Goal: Task Accomplishment & Management: Complete application form

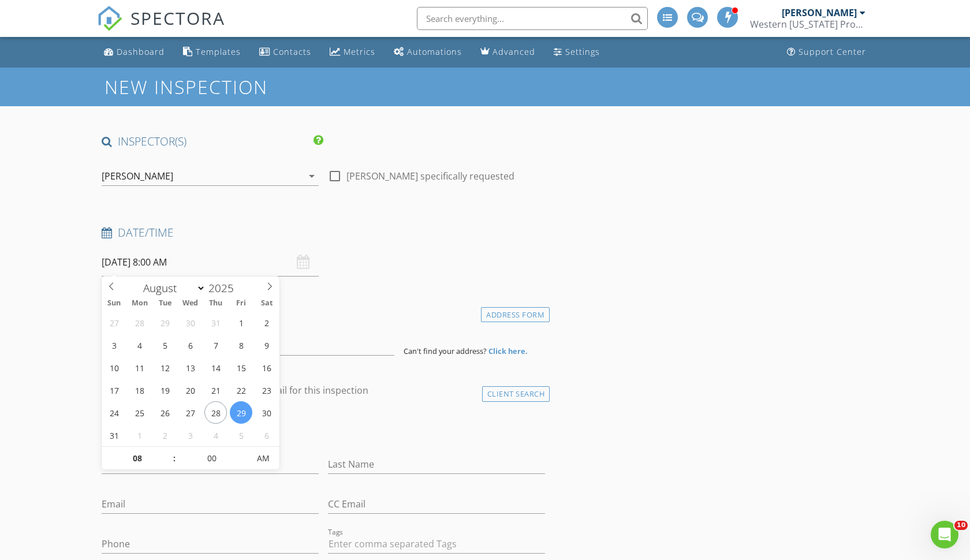
click at [248, 263] on input "[DATE] 8:00 AM" at bounding box center [210, 262] width 217 height 28
click at [335, 268] on div "Date/Time [DATE] 8:00 AM" at bounding box center [323, 250] width 453 height 51
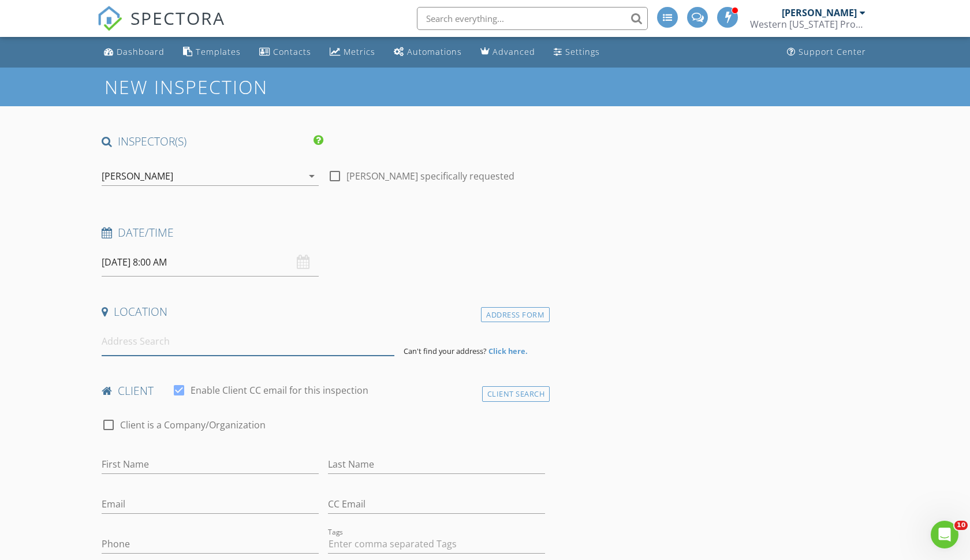
click at [162, 341] on input at bounding box center [248, 341] width 293 height 28
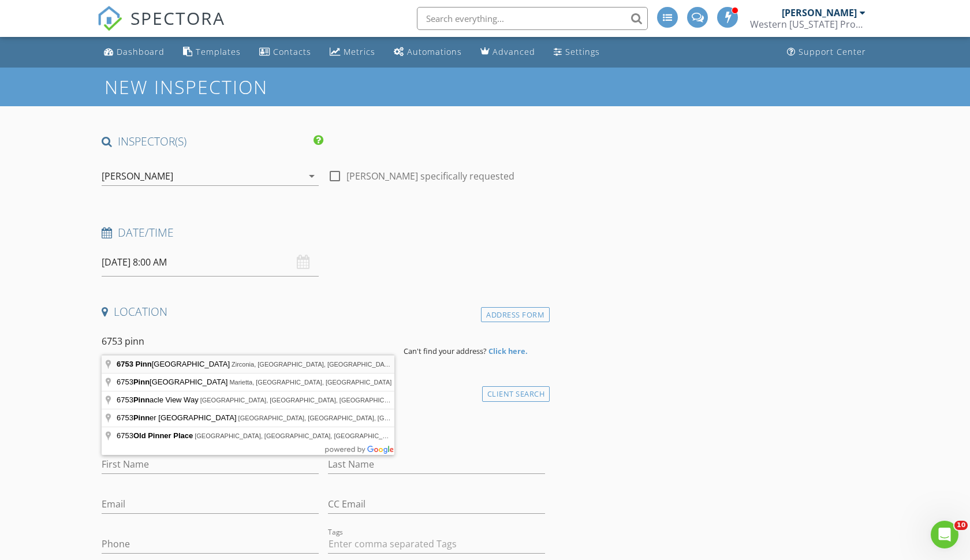
type input "[STREET_ADDRESS]"
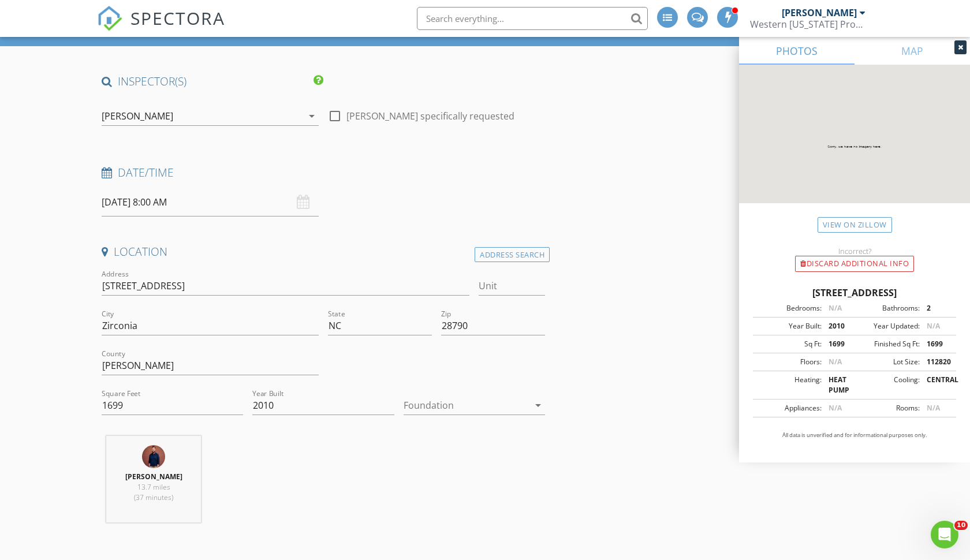
scroll to position [62, 0]
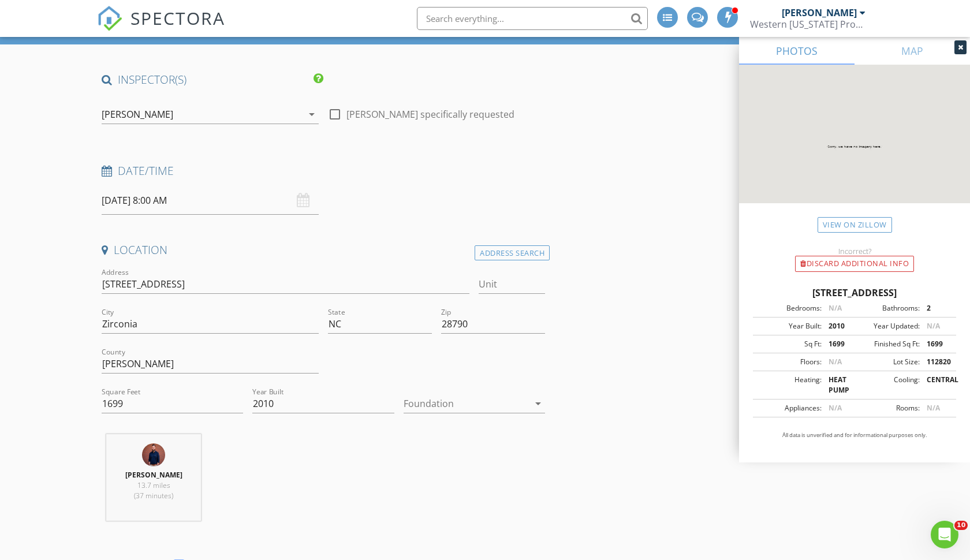
click at [534, 402] on icon "arrow_drop_down" at bounding box center [538, 404] width 14 height 14
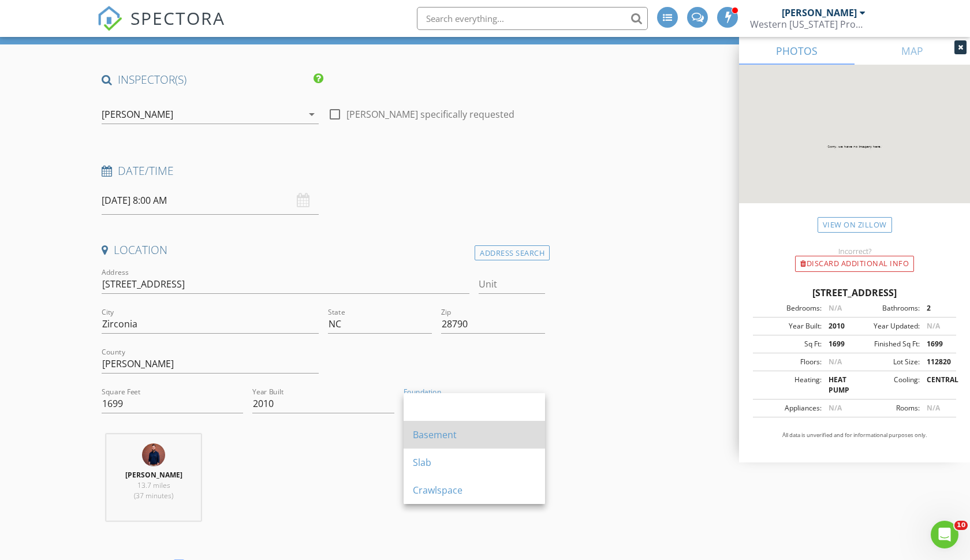
click at [473, 443] on div "Basement" at bounding box center [474, 435] width 123 height 28
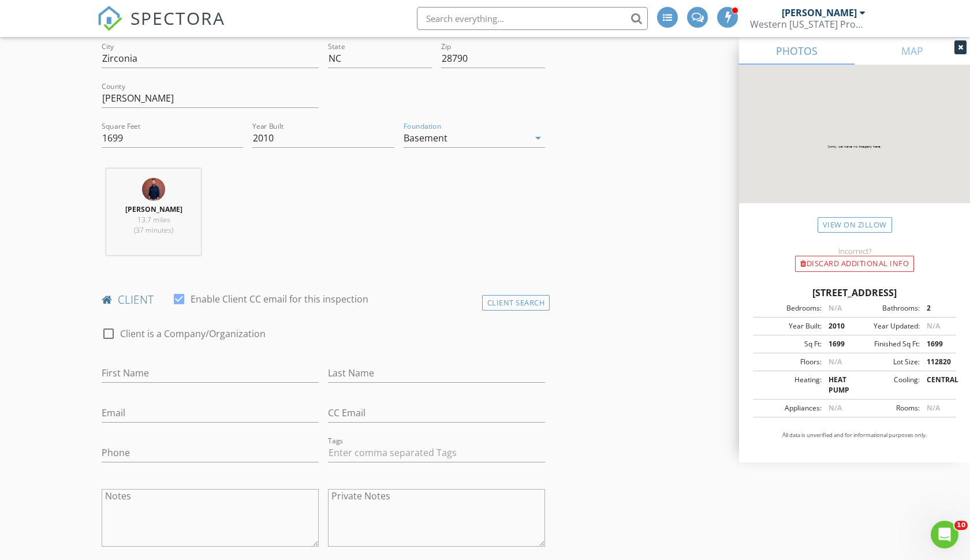
scroll to position [341, 0]
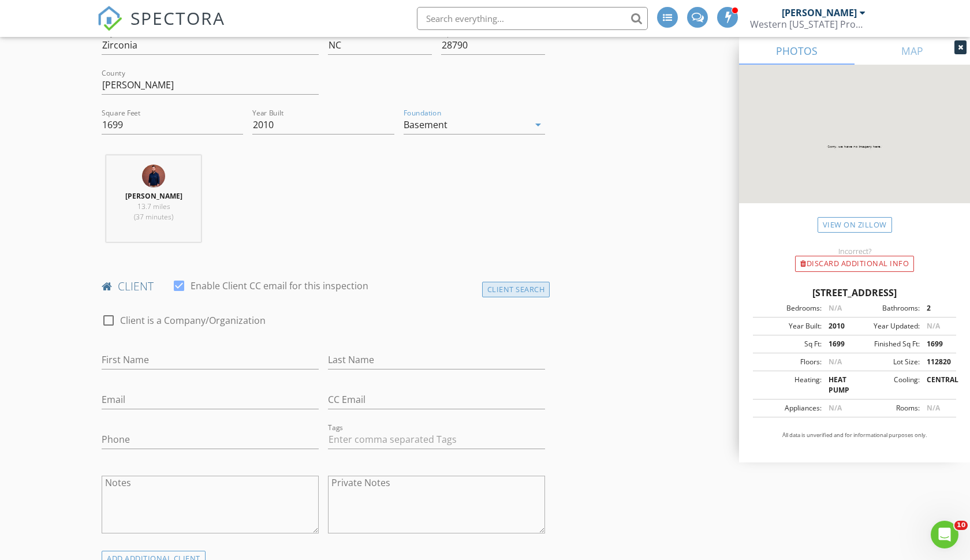
click at [508, 286] on div "Client Search" at bounding box center [516, 290] width 68 height 16
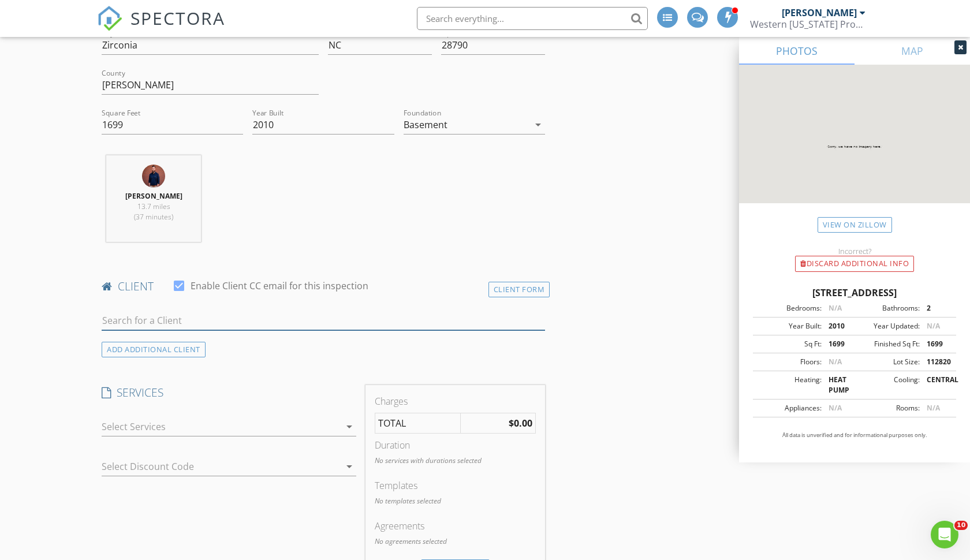
click at [159, 318] on input "text" at bounding box center [323, 320] width 443 height 19
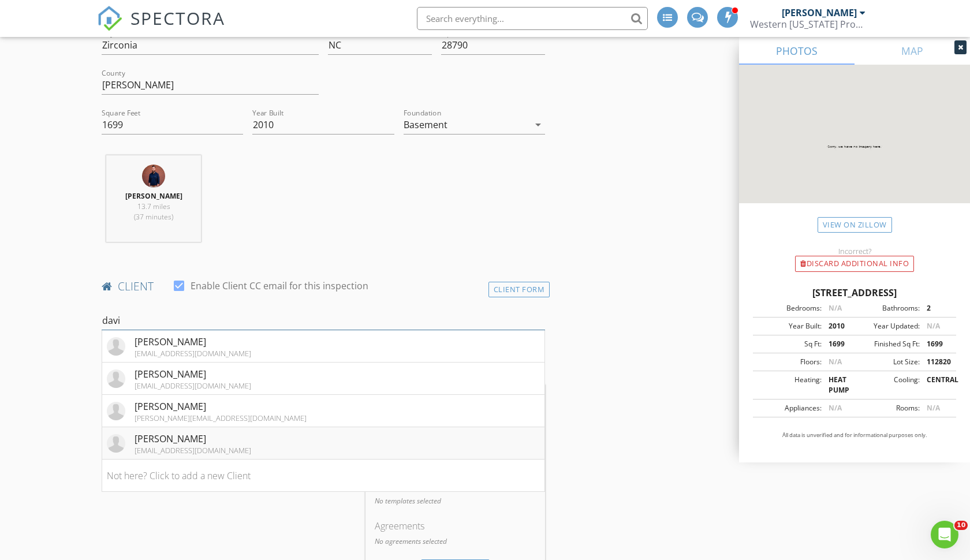
type input "davi"
click at [197, 440] on div "[PERSON_NAME]" at bounding box center [193, 439] width 117 height 14
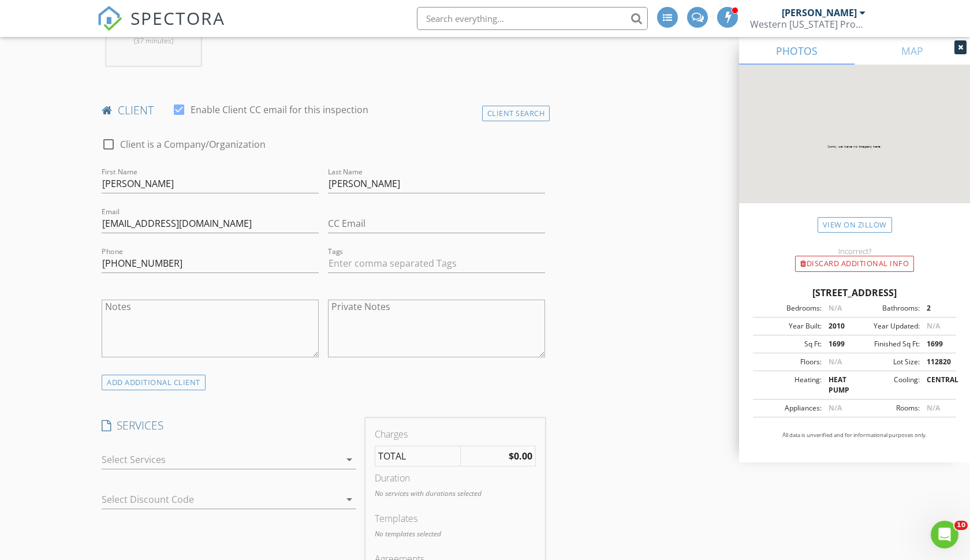
scroll to position [521, 0]
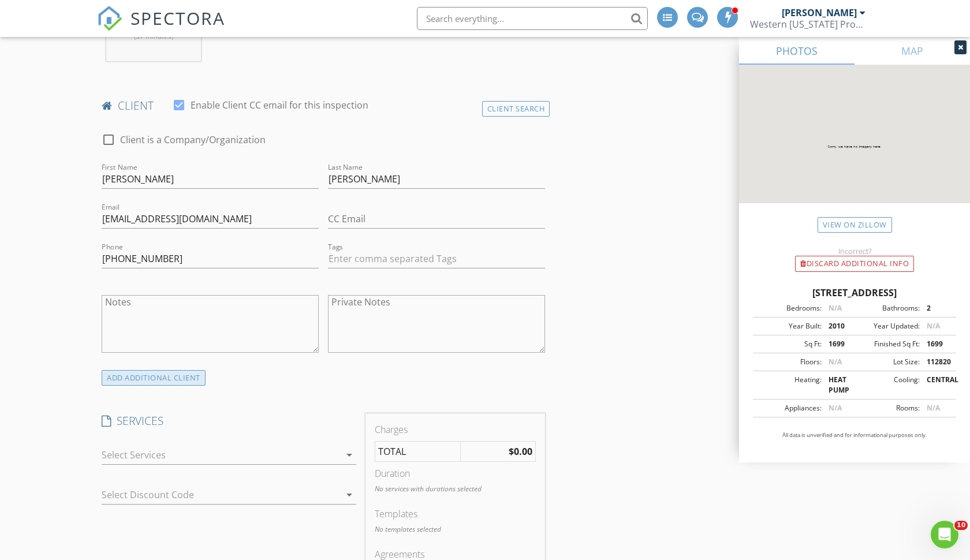
click at [167, 375] on div "ADD ADDITIONAL client" at bounding box center [154, 378] width 104 height 16
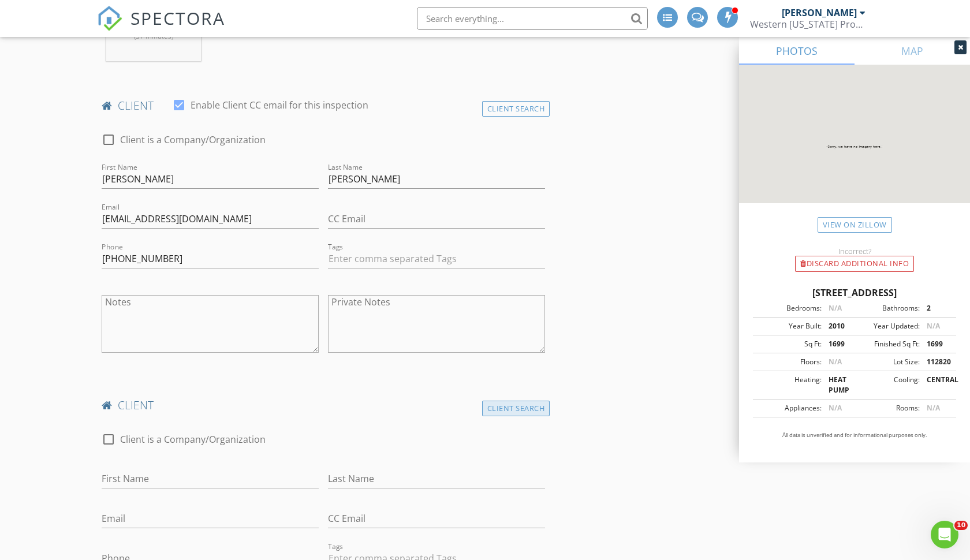
click at [485, 406] on div "Client Search" at bounding box center [516, 409] width 68 height 16
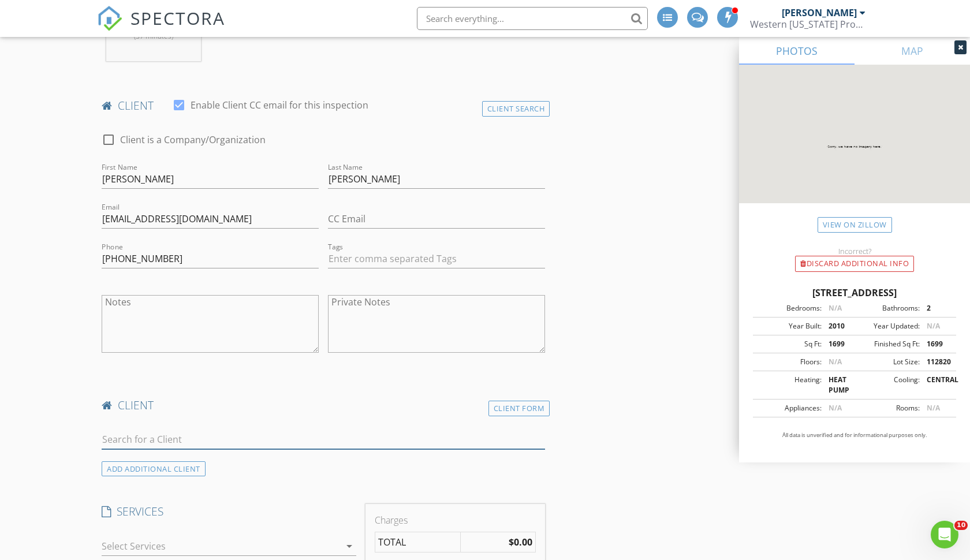
click at [195, 439] on input "text" at bounding box center [323, 439] width 443 height 19
type input "p"
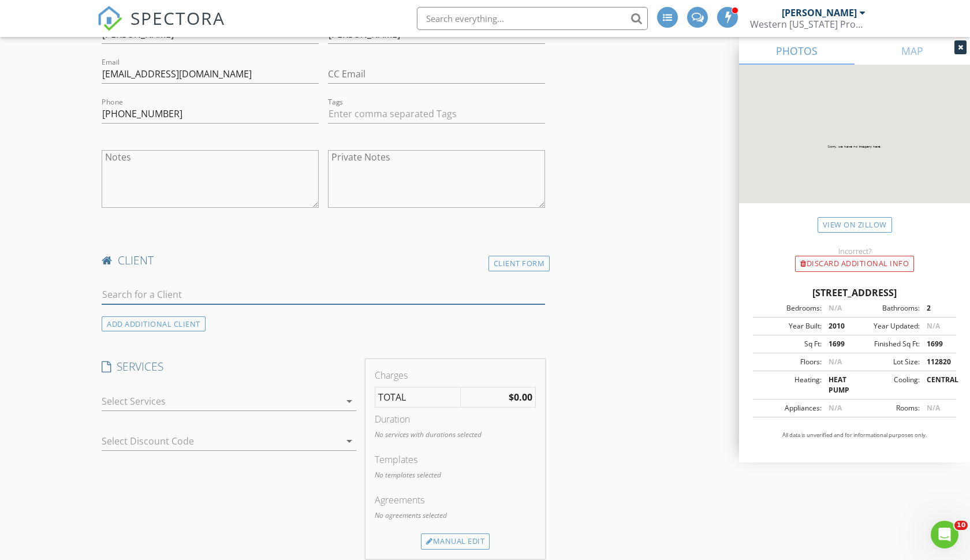
scroll to position [670, 0]
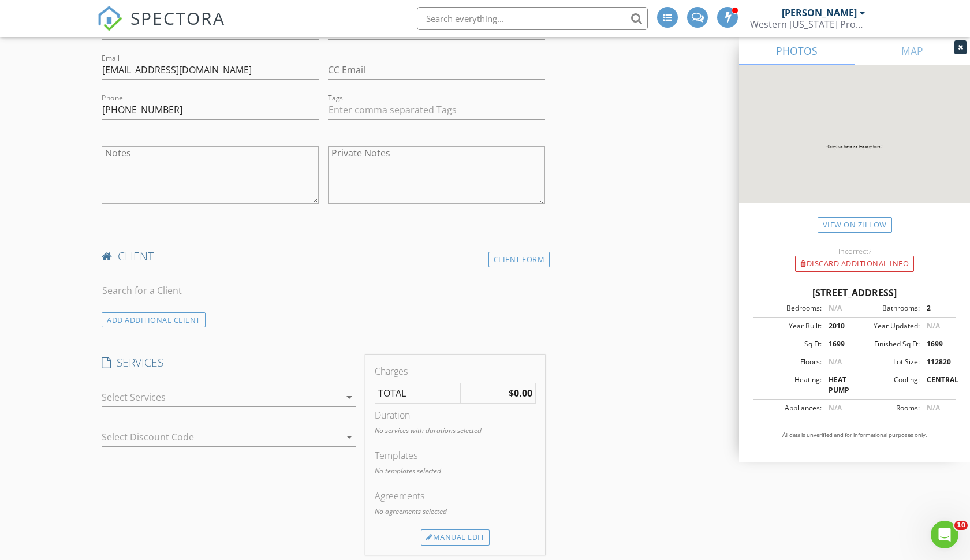
click at [340, 397] on div "arrow_drop_down" at bounding box center [348, 397] width 16 height 14
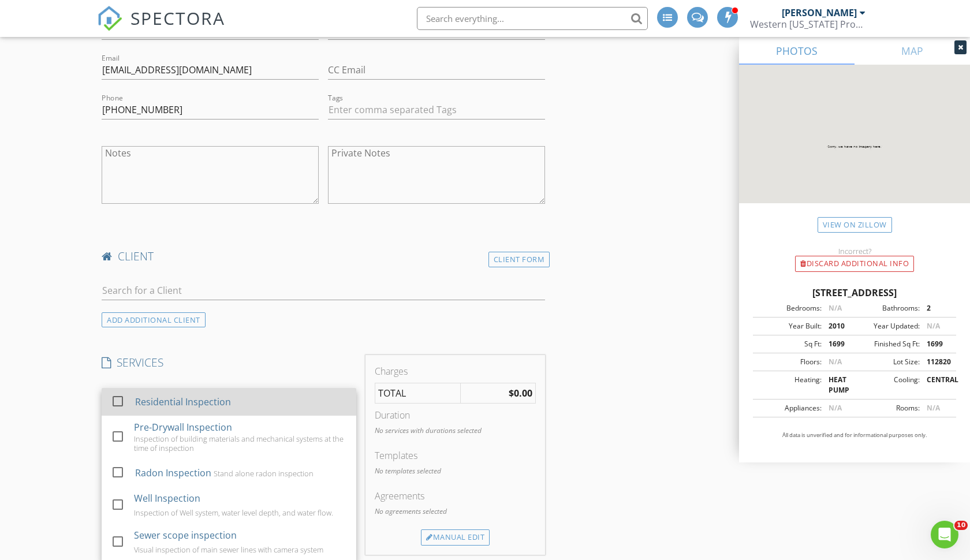
click at [208, 406] on div "Residential Inspection" at bounding box center [241, 401] width 212 height 23
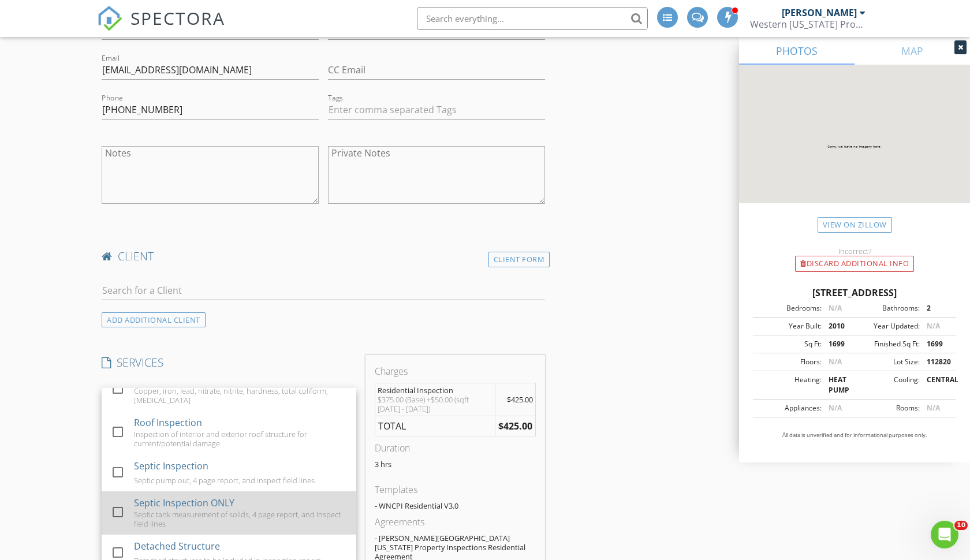
scroll to position [345, 0]
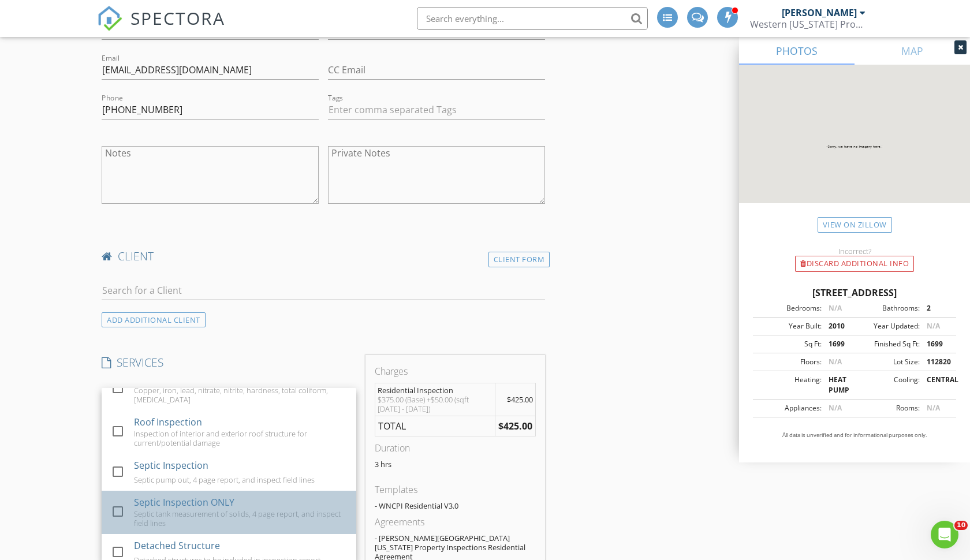
click at [225, 509] on div "Septic tank measurement of solids, 4 page report, and inspect field lines" at bounding box center [240, 518] width 213 height 18
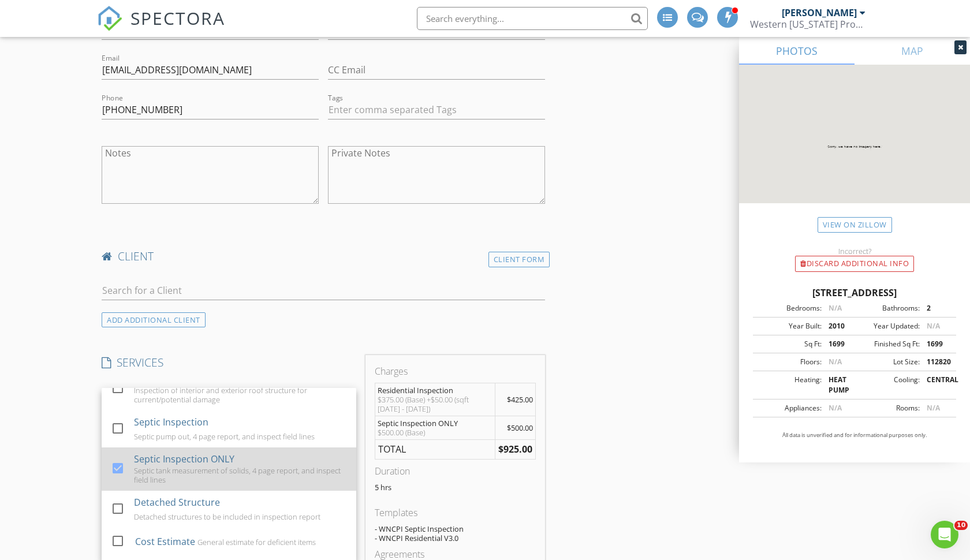
scroll to position [390, 0]
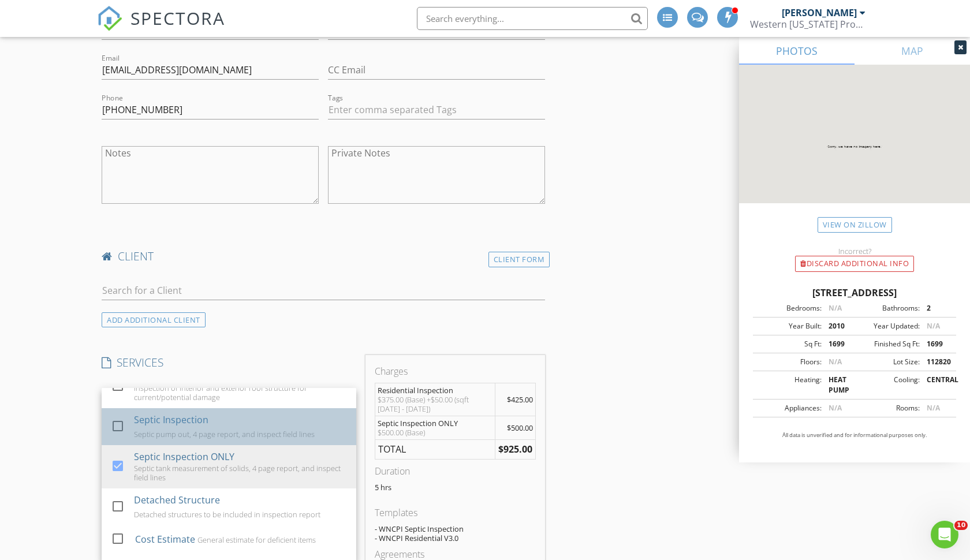
click at [195, 430] on div "Septic pump out, 4 page report, and inspect field lines" at bounding box center [224, 434] width 181 height 9
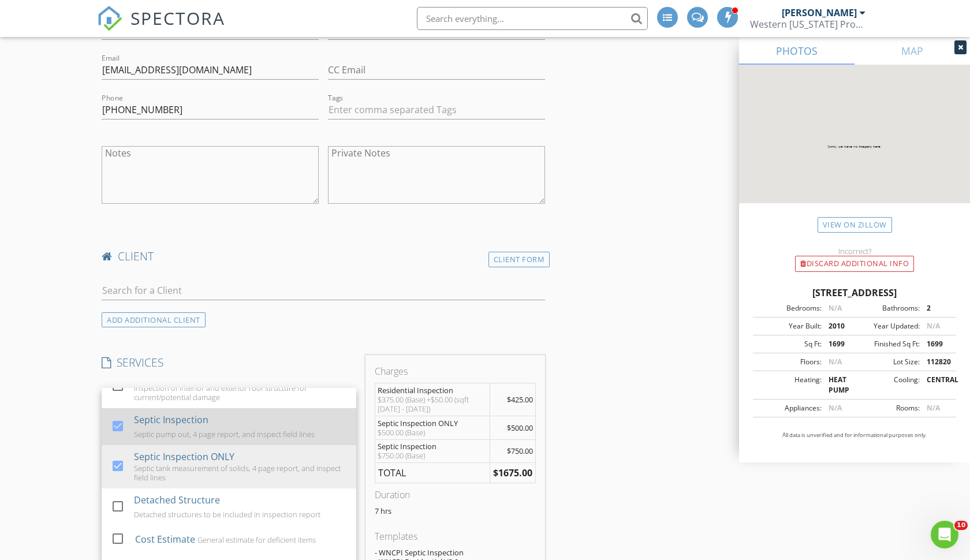
click at [195, 430] on div "Septic pump out, 4 page report, and inspect field lines" at bounding box center [224, 434] width 181 height 9
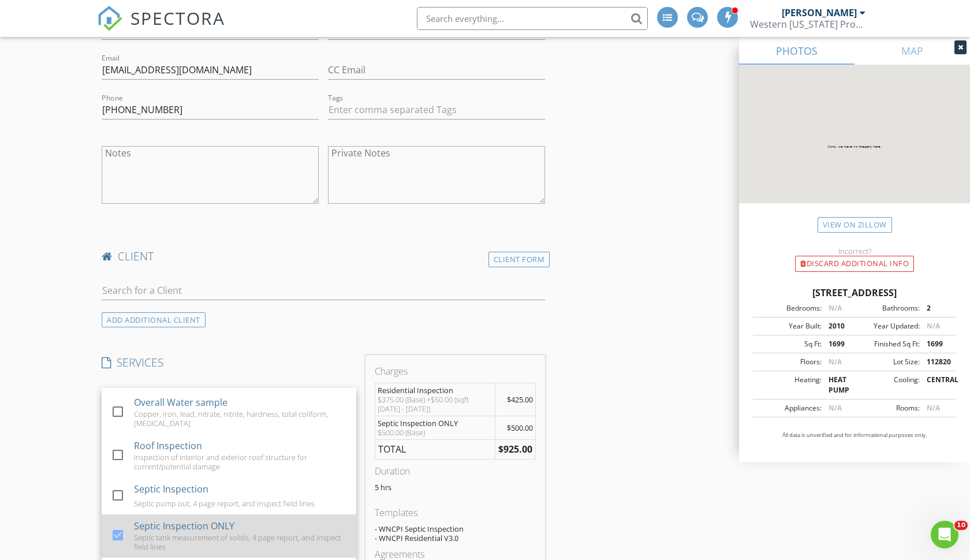
scroll to position [320, 0]
click at [113, 527] on div at bounding box center [118, 537] width 20 height 20
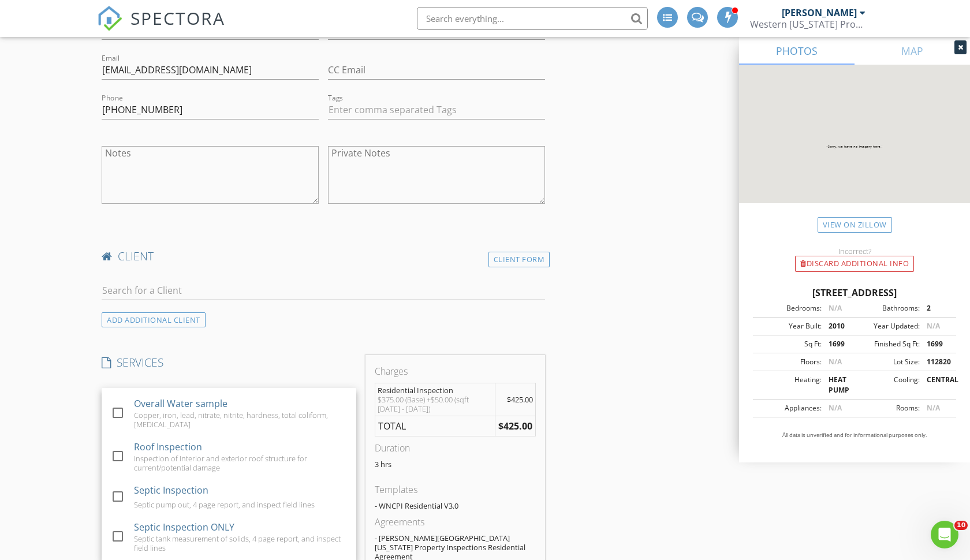
click at [80, 477] on div "New Inspection INSPECTOR(S) check_box Joshua Starkey PRIMARY Joshua Starkey arr…" at bounding box center [485, 513] width 970 height 2233
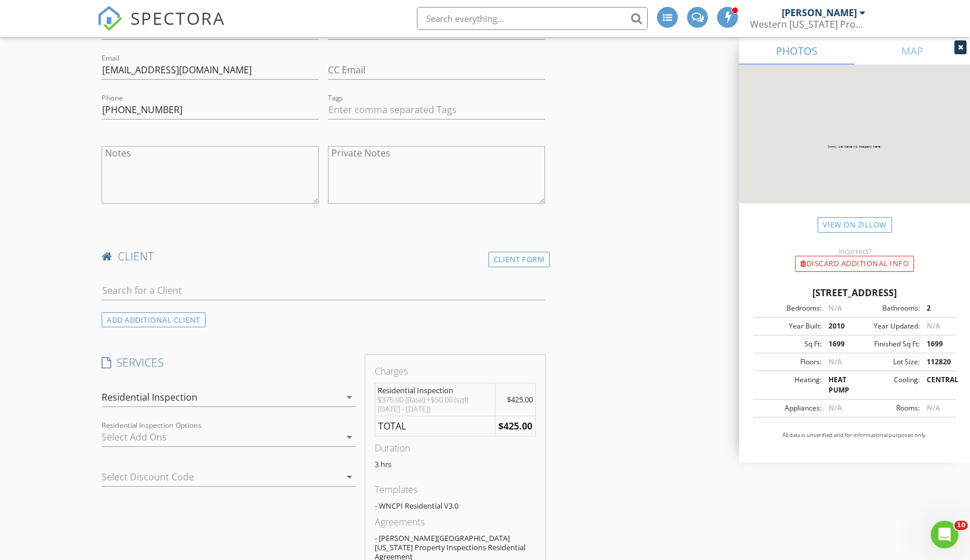
click at [282, 432] on div at bounding box center [221, 437] width 238 height 18
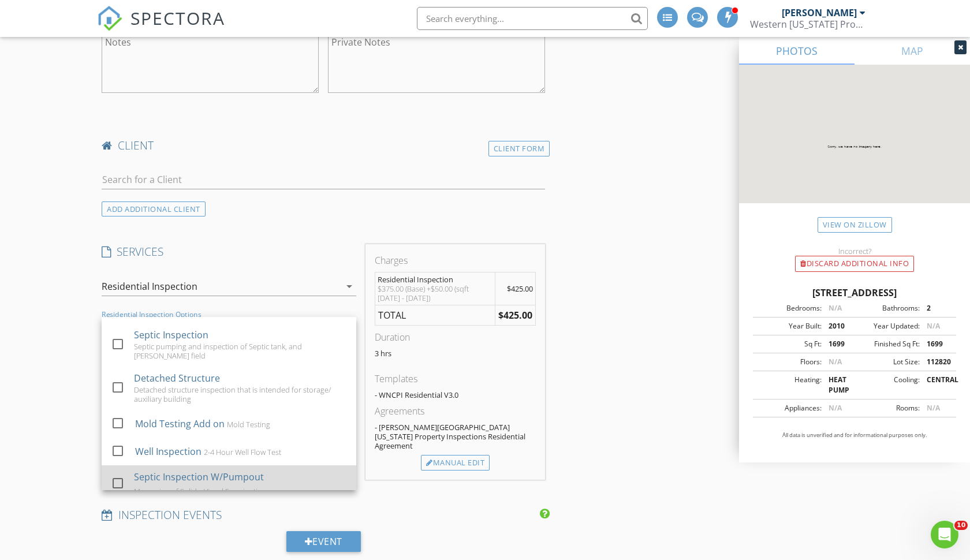
scroll to position [246, 0]
click at [114, 473] on div at bounding box center [118, 483] width 20 height 20
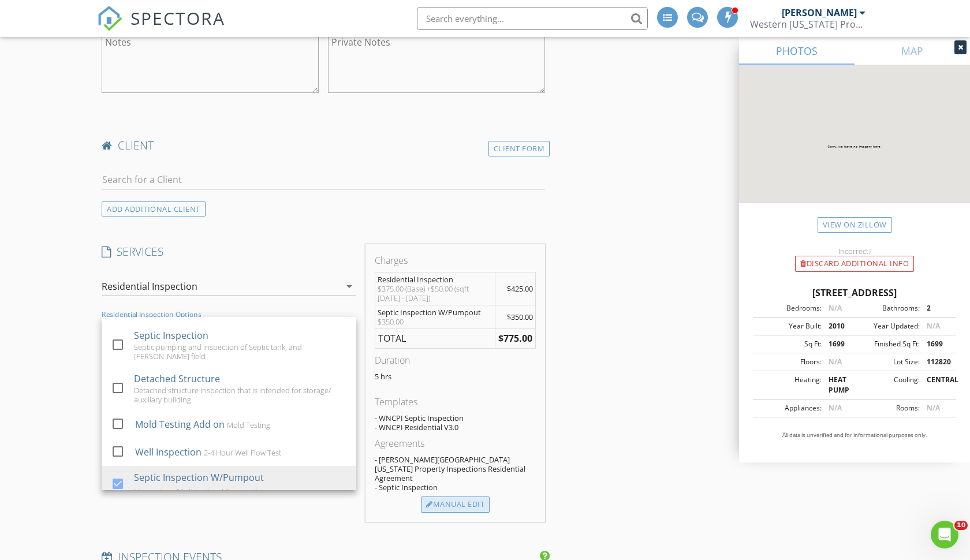
click at [430, 501] on div at bounding box center [429, 505] width 7 height 8
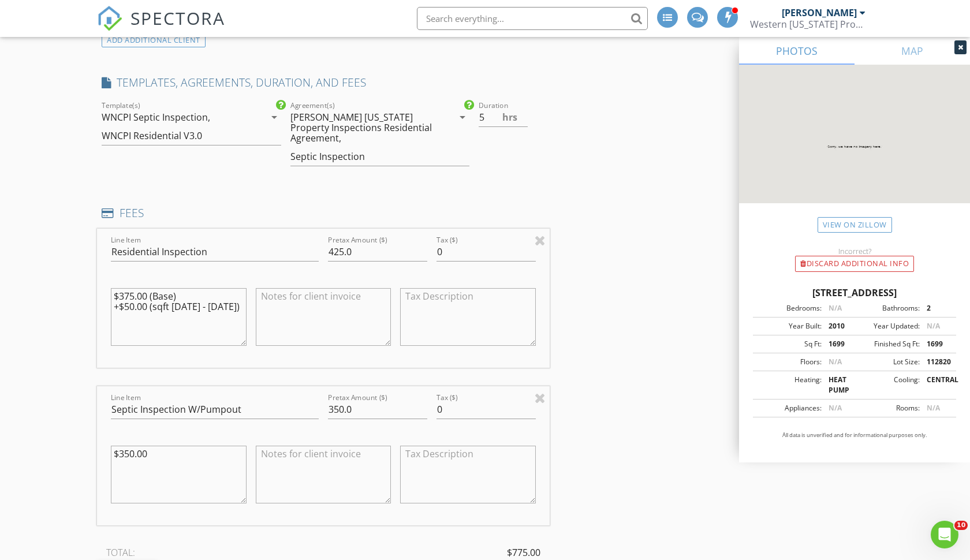
scroll to position [968, 0]
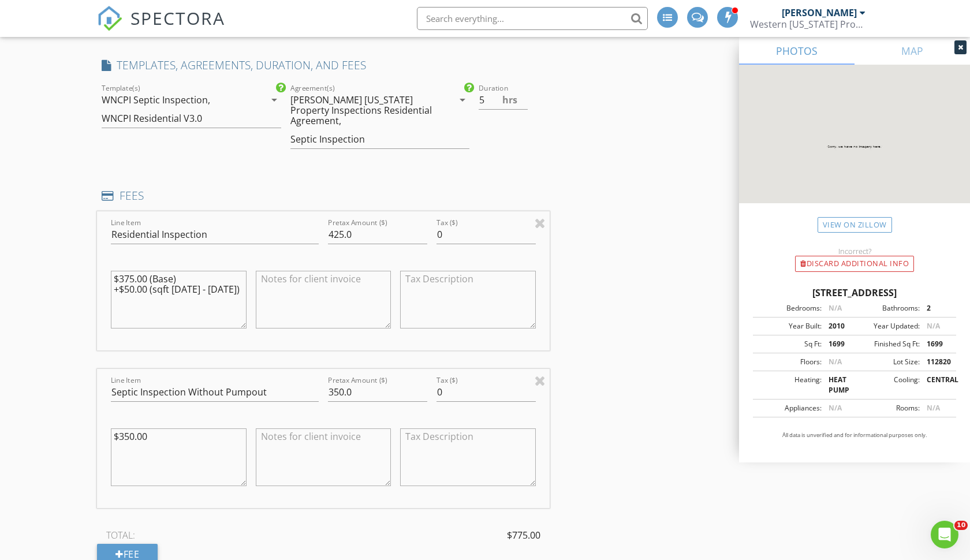
click at [89, 439] on div "New Inspection INSPECTOR(S) check_box Joshua Starkey PRIMARY Joshua Starkey arr…" at bounding box center [485, 360] width 970 height 2520
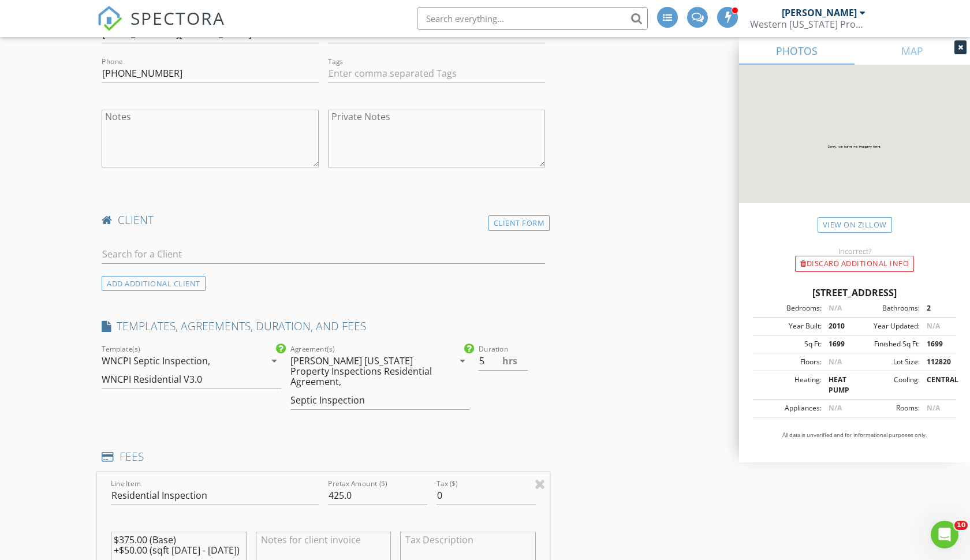
scroll to position [706, 0]
click at [267, 364] on icon "arrow_drop_down" at bounding box center [274, 361] width 14 height 14
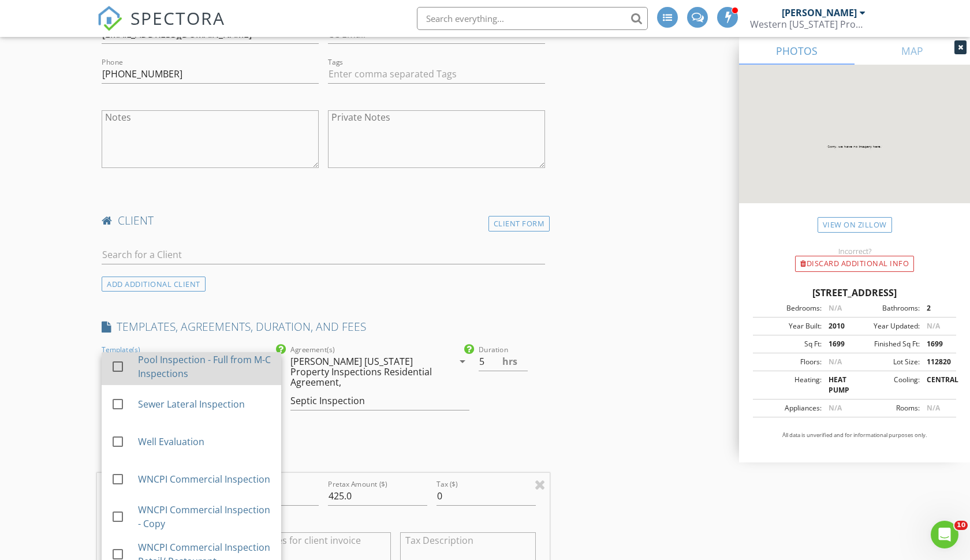
scroll to position [791, 0]
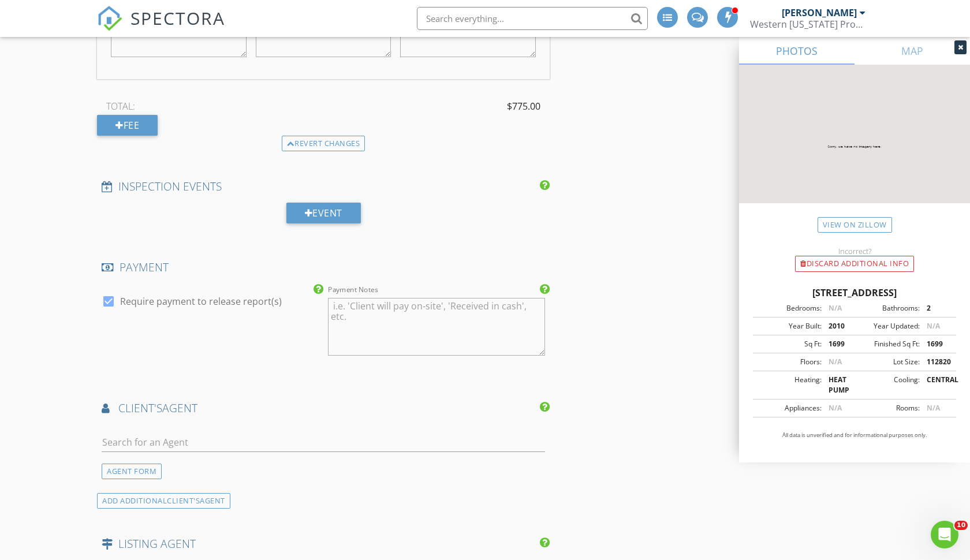
scroll to position [1397, 0]
click at [215, 439] on input "text" at bounding box center [323, 442] width 443 height 19
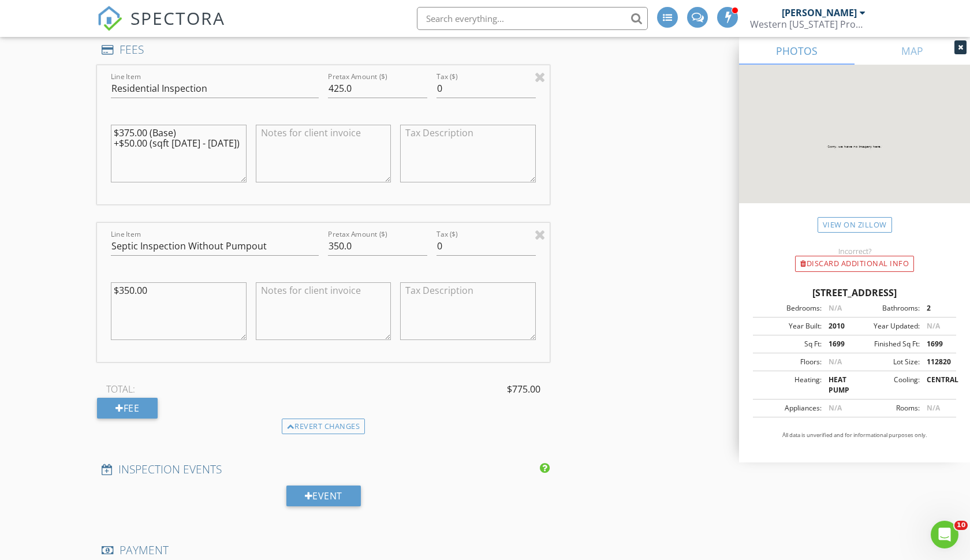
scroll to position [1115, 0]
click at [309, 424] on div "Revert changes" at bounding box center [324, 425] width 84 height 16
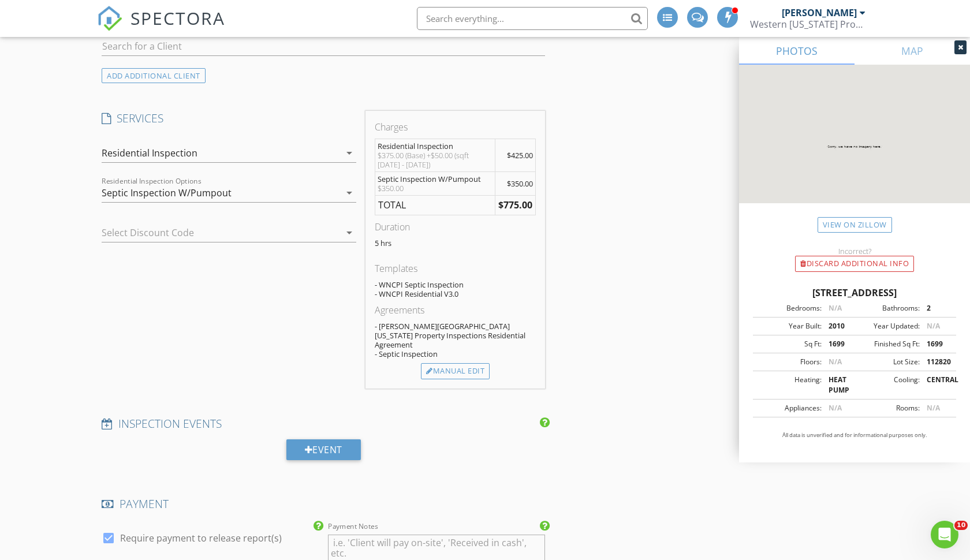
scroll to position [913, 0]
click at [342, 193] on icon "arrow_drop_down" at bounding box center [349, 195] width 14 height 14
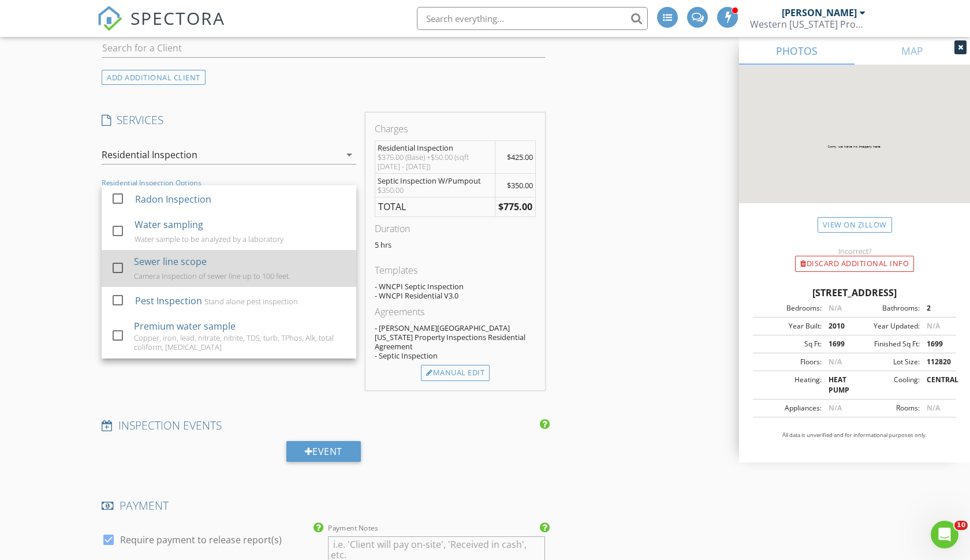
scroll to position [0, 0]
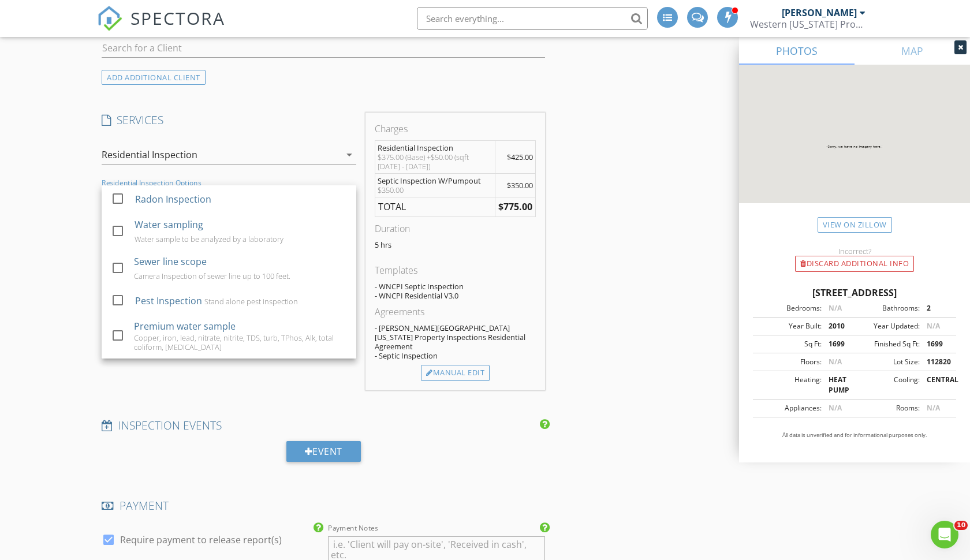
click at [65, 272] on div "New Inspection INSPECTOR(S) check_box Joshua Starkey PRIMARY Joshua Starkey arr…" at bounding box center [485, 292] width 970 height 2275
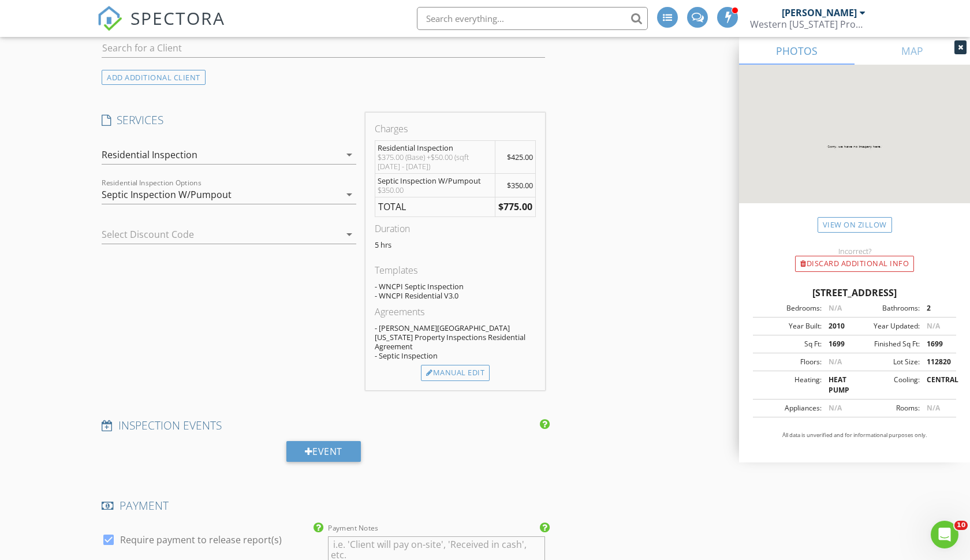
click at [334, 148] on div "Residential Inspection" at bounding box center [221, 154] width 238 height 18
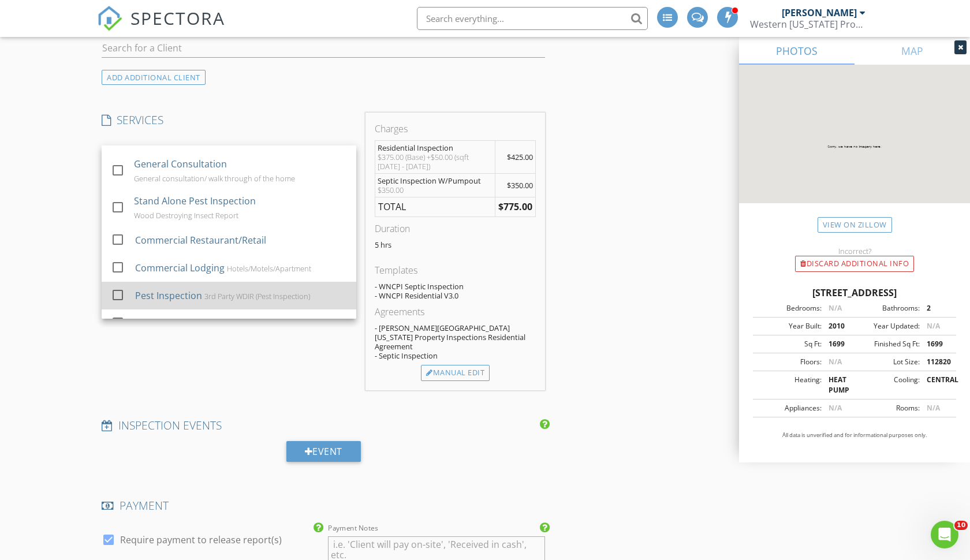
scroll to position [619, 0]
click at [126, 285] on div at bounding box center [118, 295] width 20 height 20
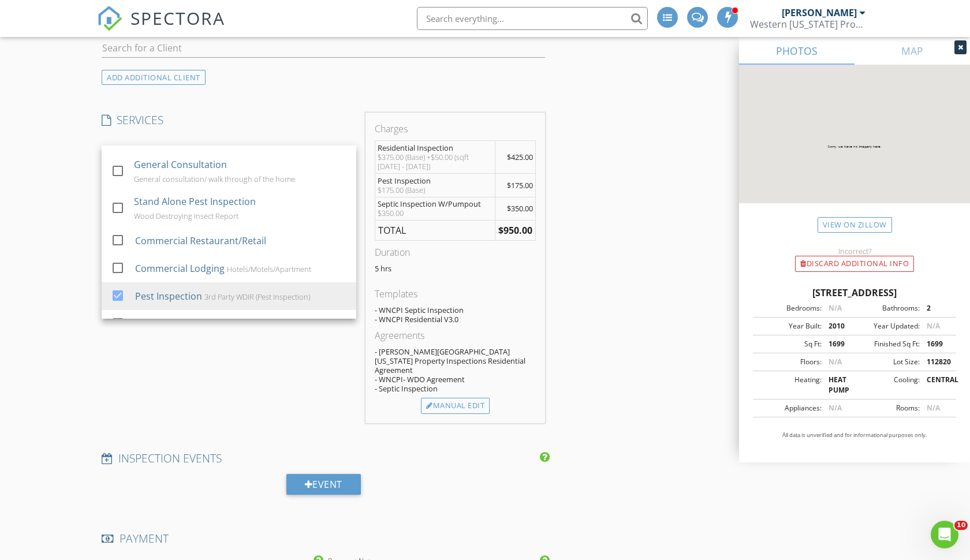
click at [182, 380] on div "SERVICES check_box Residential Inspection check_box_outline_blank Pre-Drywall I…" at bounding box center [229, 268] width 264 height 310
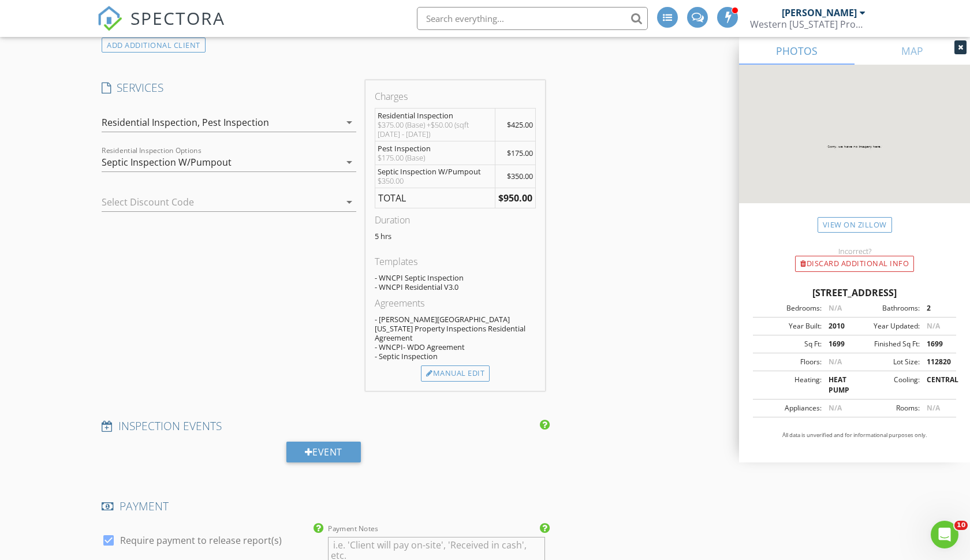
scroll to position [946, 0]
click at [457, 365] on div "Manual Edit" at bounding box center [455, 373] width 69 height 16
type input "Pest Inspection"
type input "175.0"
type textarea "$175.00 (Base)"
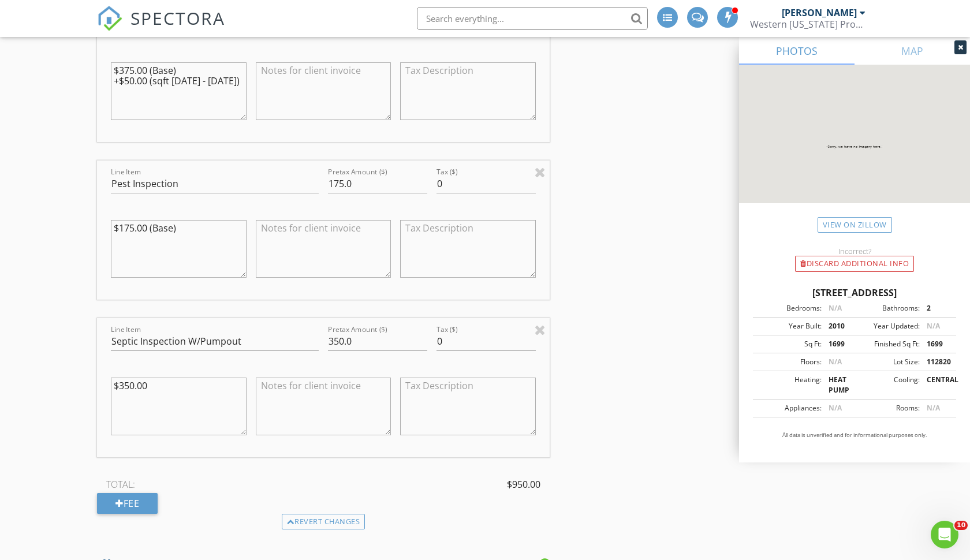
scroll to position [1211, 0]
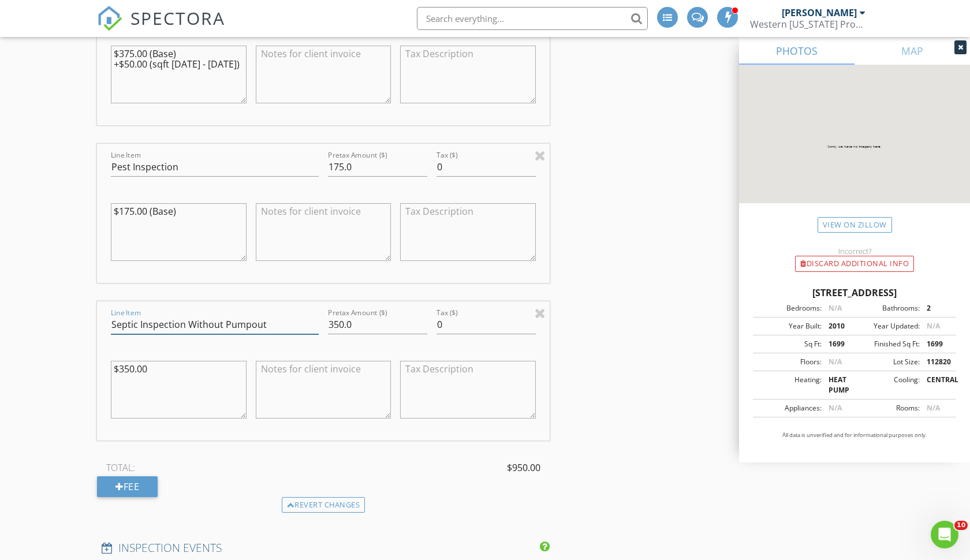
type input "Septic Inspection Without Pumpout"
click at [83, 375] on div "New Inspection INSPECTOR(S) check_box Joshua Starkey PRIMARY Joshua Starkey arr…" at bounding box center [485, 204] width 970 height 2696
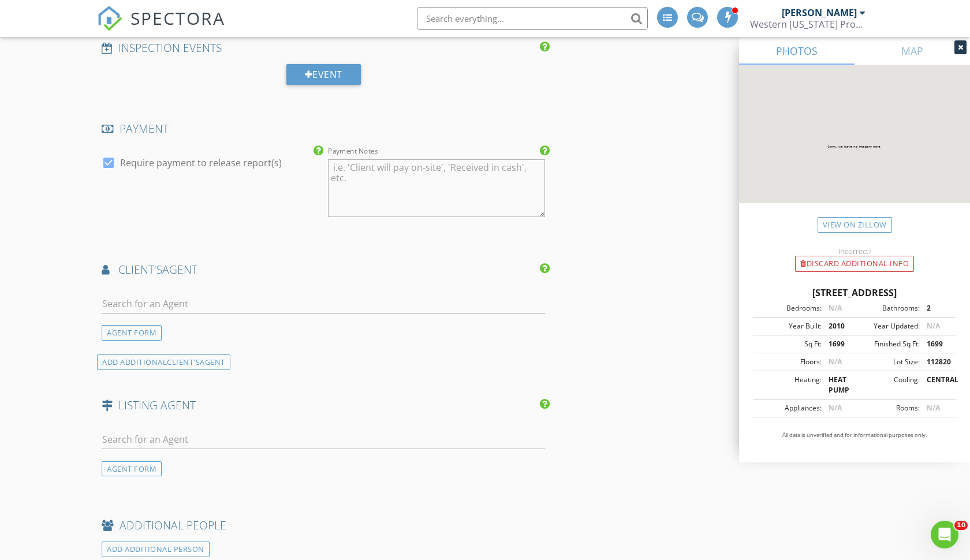
scroll to position [1712, 0]
click at [479, 294] on input "text" at bounding box center [323, 303] width 443 height 19
type input "meliss"
drag, startPoint x: 479, startPoint y: 294, endPoint x: 386, endPoint y: 329, distance: 99.2
click at [386, 329] on li "Melissa Rulli Coldwell Banker King" at bounding box center [323, 329] width 442 height 32
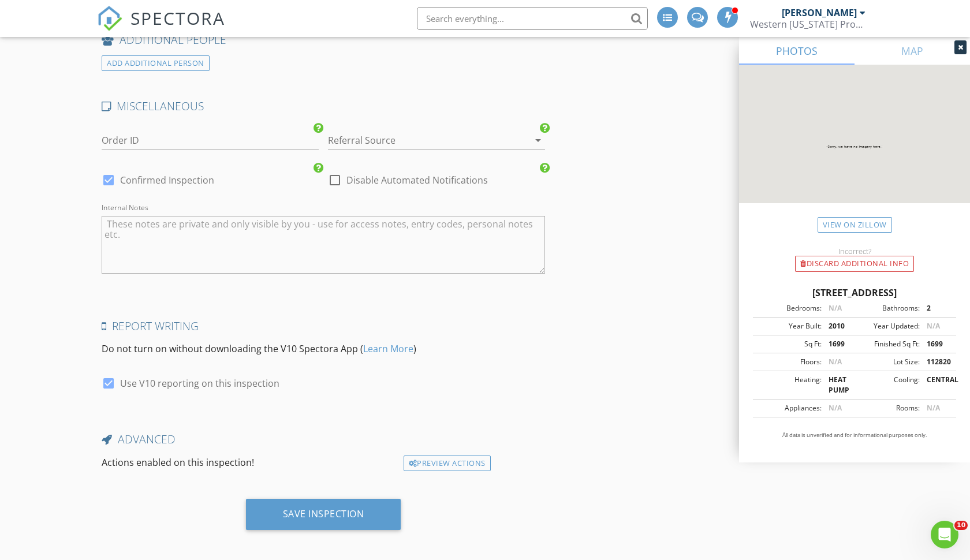
scroll to position [2416, 0]
click at [315, 512] on div "Save Inspection" at bounding box center [323, 515] width 81 height 12
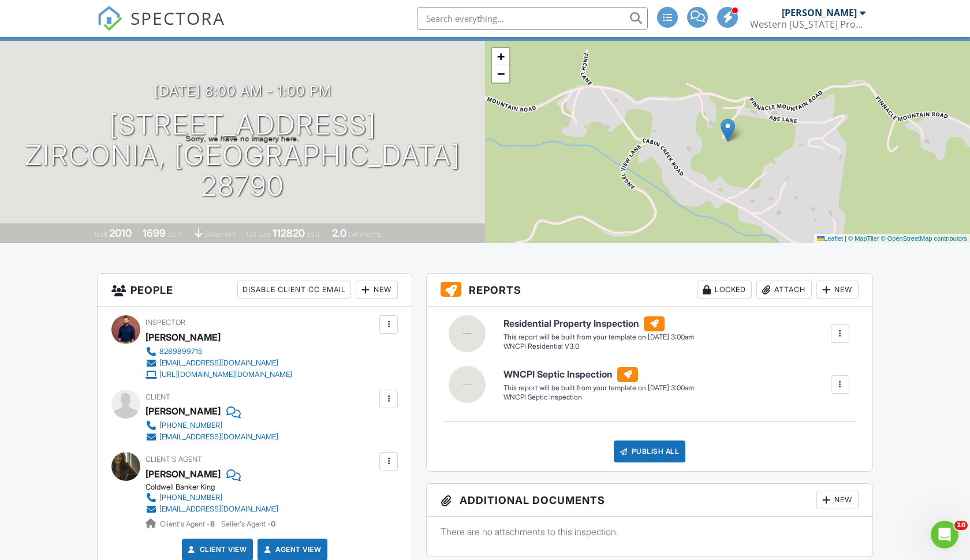
scroll to position [68, 0]
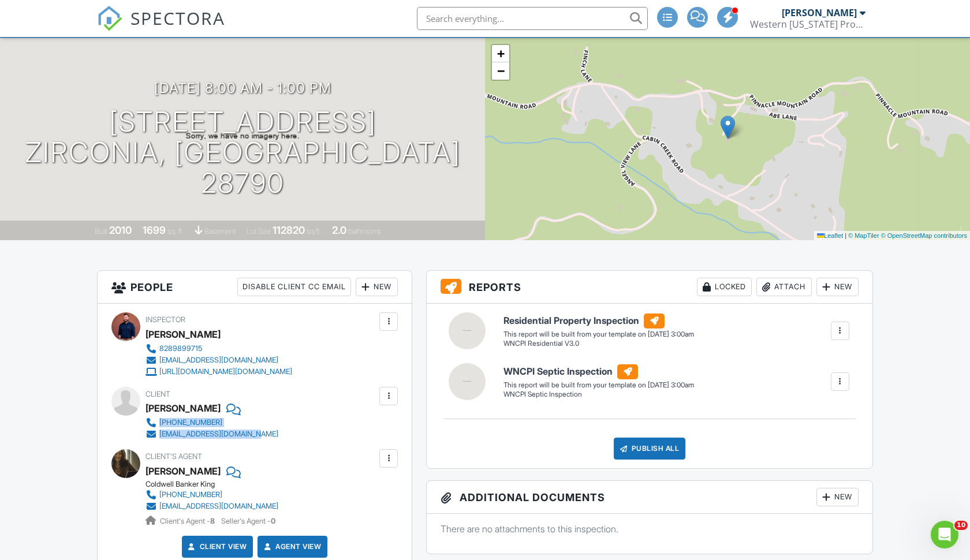
drag, startPoint x: 269, startPoint y: 440, endPoint x: 160, endPoint y: 431, distance: 109.5
click at [160, 431] on div "Client [PERSON_NAME] [PHONE_NUMBER] [EMAIL_ADDRESS][DOMAIN_NAME]" at bounding box center [239, 413] width 188 height 53
copy div "[PHONE_NUMBER] [EMAIL_ADDRESS][DOMAIN_NAME]"
